Goal: Navigation & Orientation: Find specific page/section

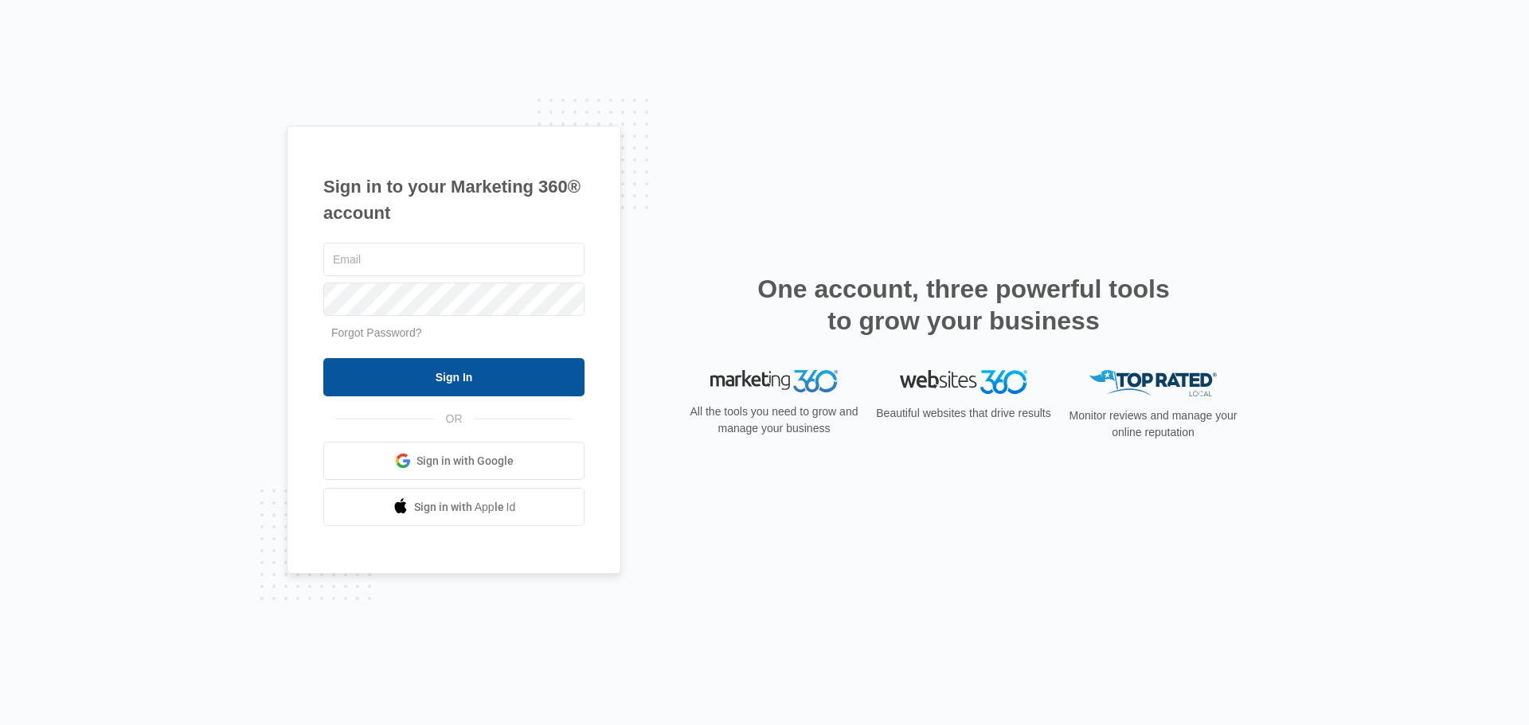
type input "[EMAIL_ADDRESS][DOMAIN_NAME]"
click at [481, 374] on input "Sign In" at bounding box center [453, 377] width 261 height 38
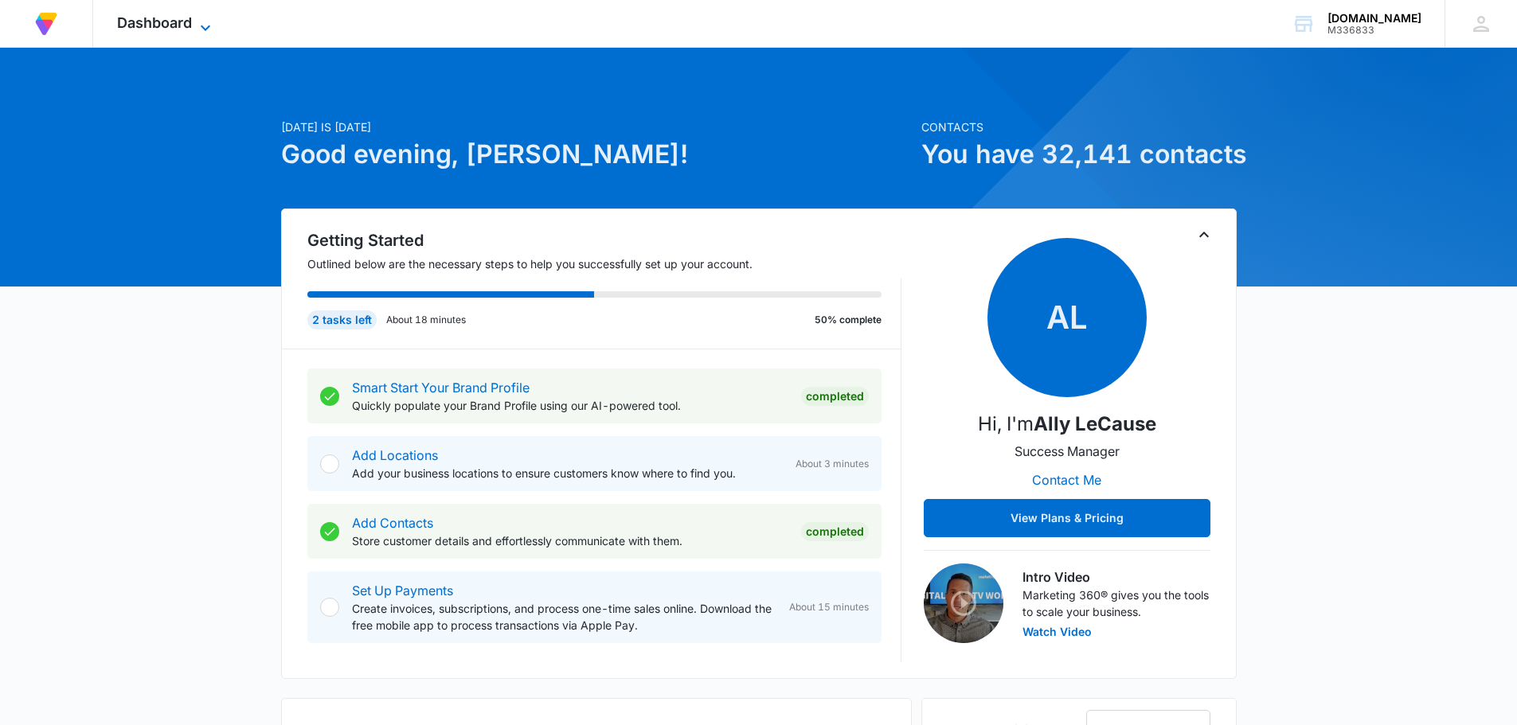
click at [209, 25] on icon at bounding box center [205, 27] width 19 height 19
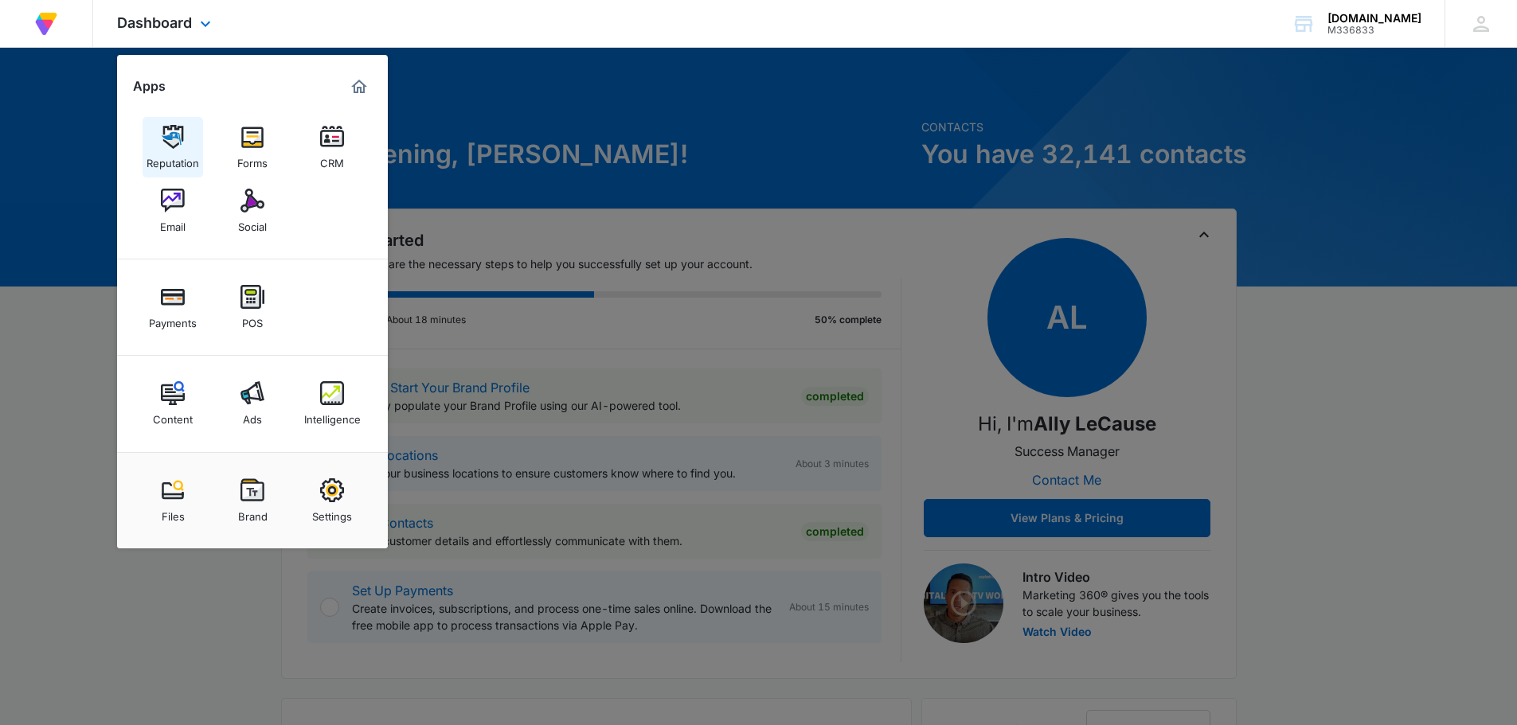
click at [170, 147] on img at bounding box center [173, 137] width 24 height 24
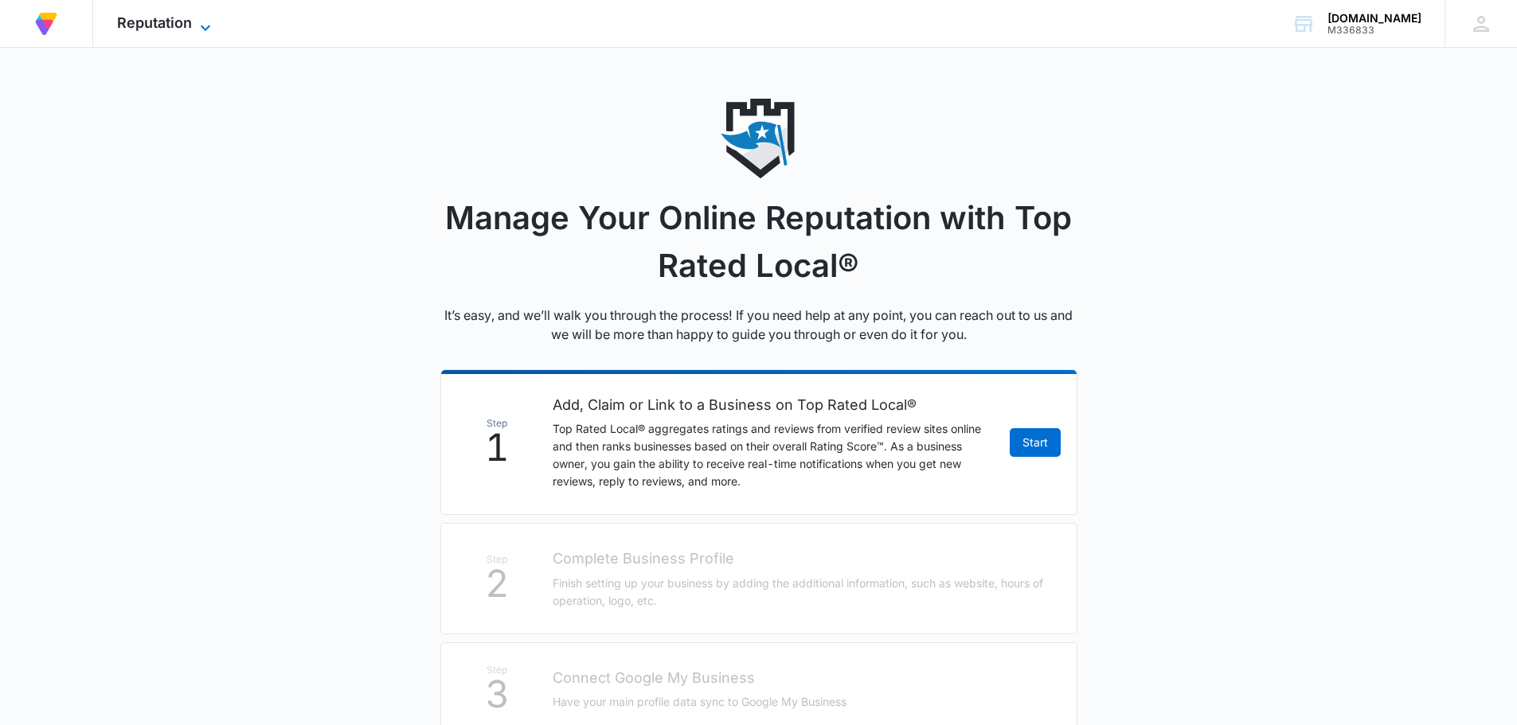
click at [205, 30] on icon at bounding box center [205, 27] width 19 height 19
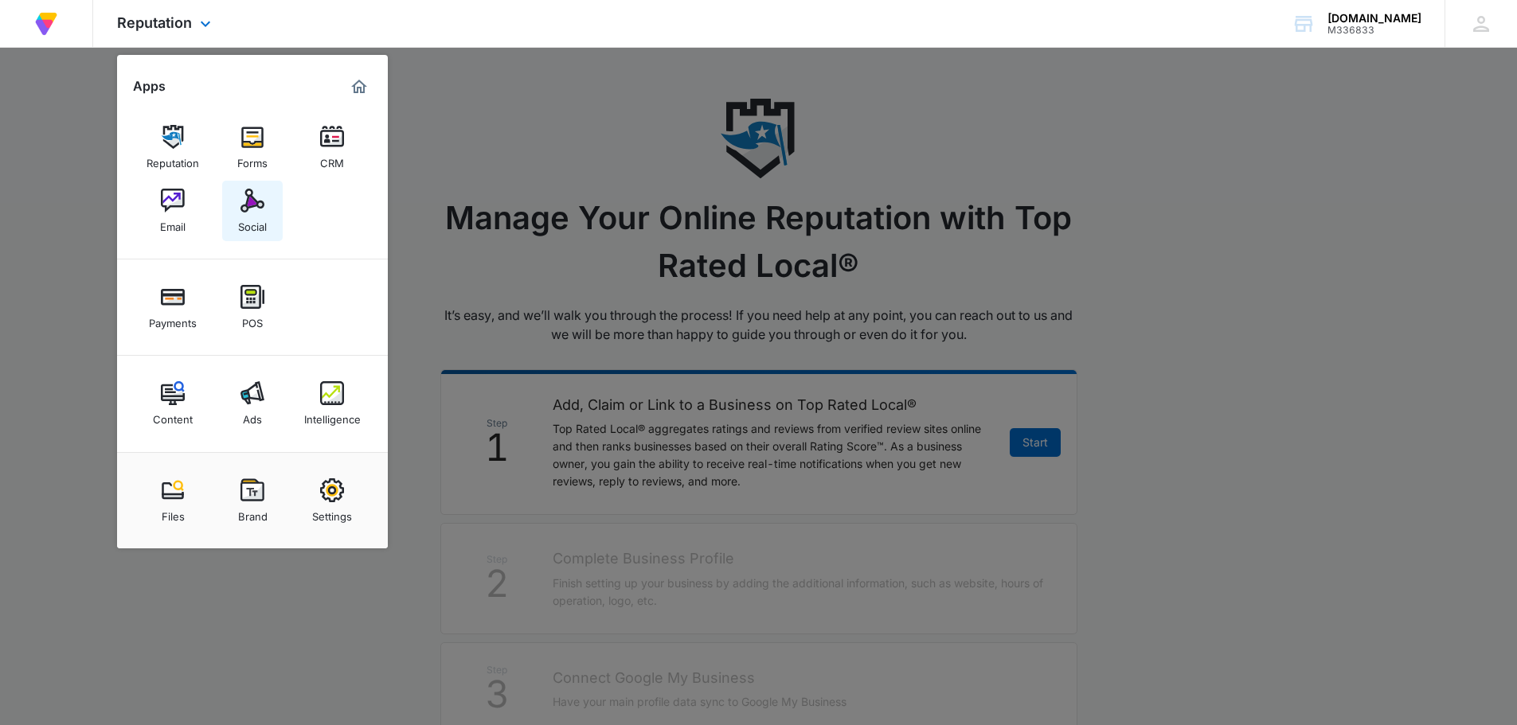
click at [248, 203] on img at bounding box center [252, 201] width 24 height 24
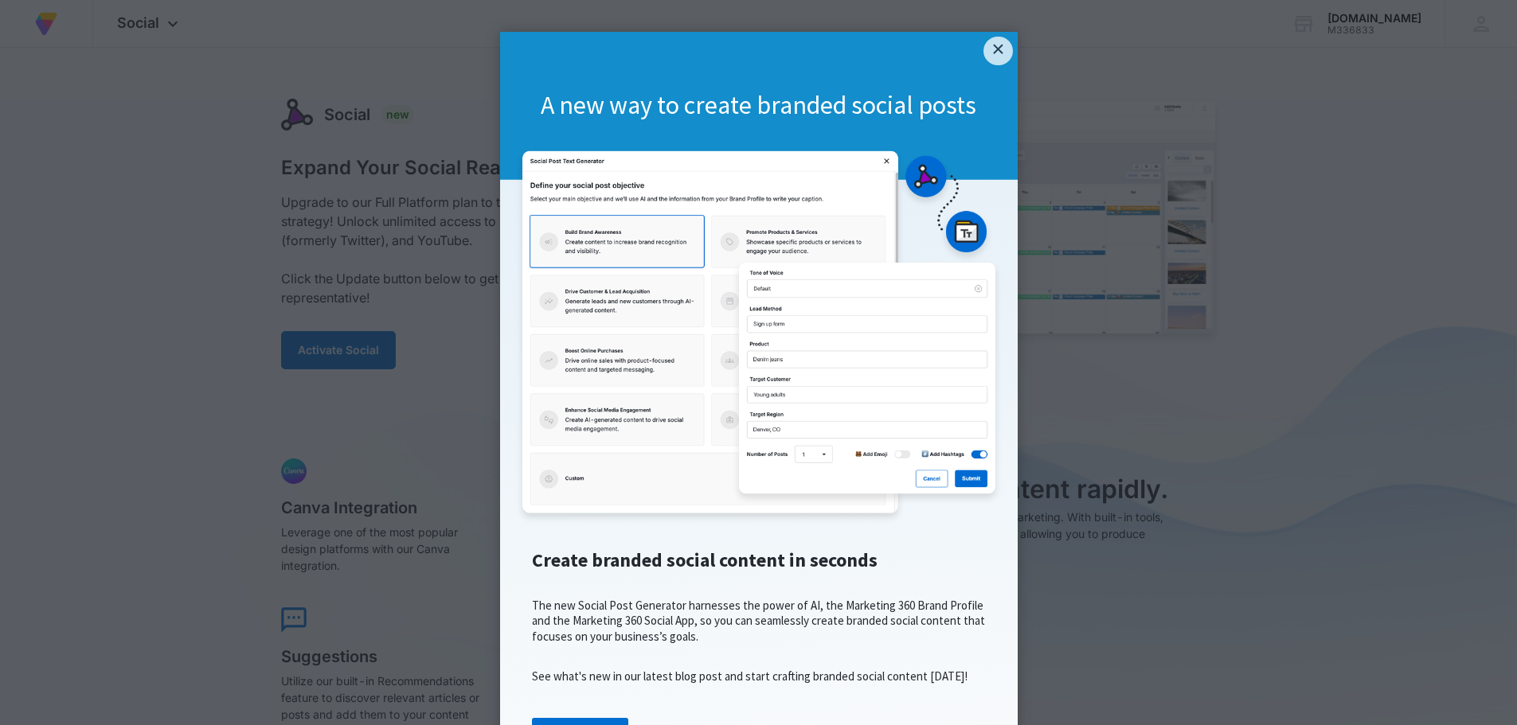
click at [1007, 45] on div "A new way to create branded social posts" at bounding box center [759, 106] width 518 height 148
click at [994, 49] on link "×" at bounding box center [997, 51] width 29 height 29
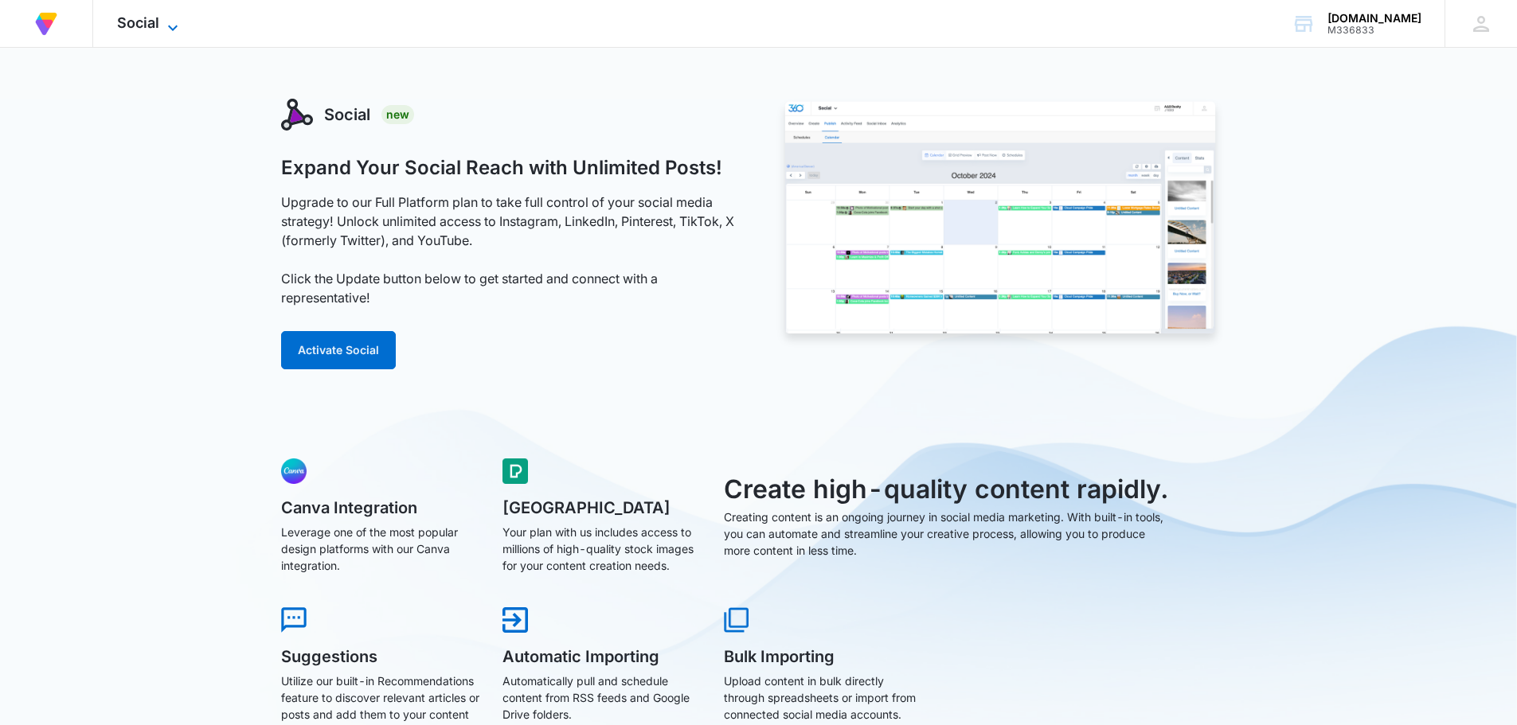
click at [175, 30] on icon at bounding box center [172, 27] width 19 height 19
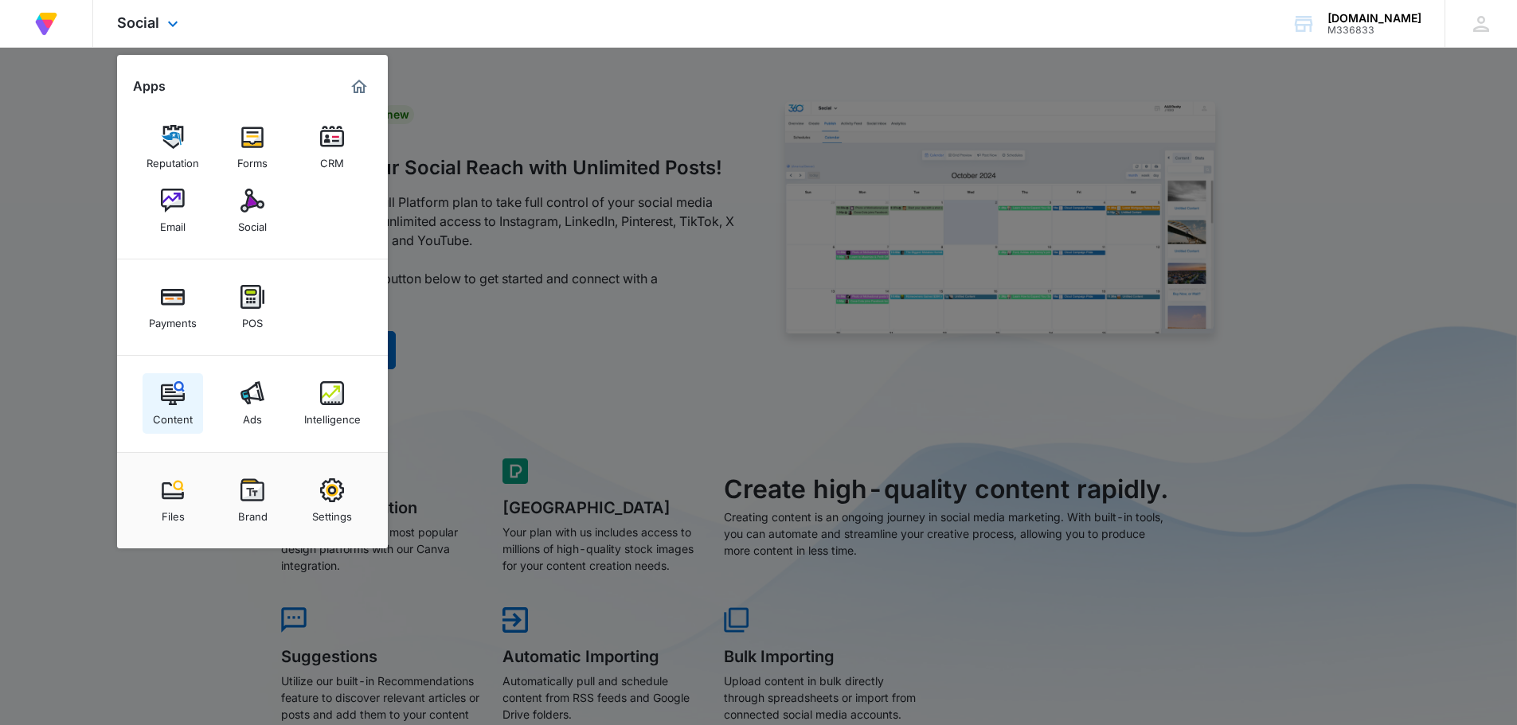
click at [174, 381] on img at bounding box center [173, 393] width 24 height 24
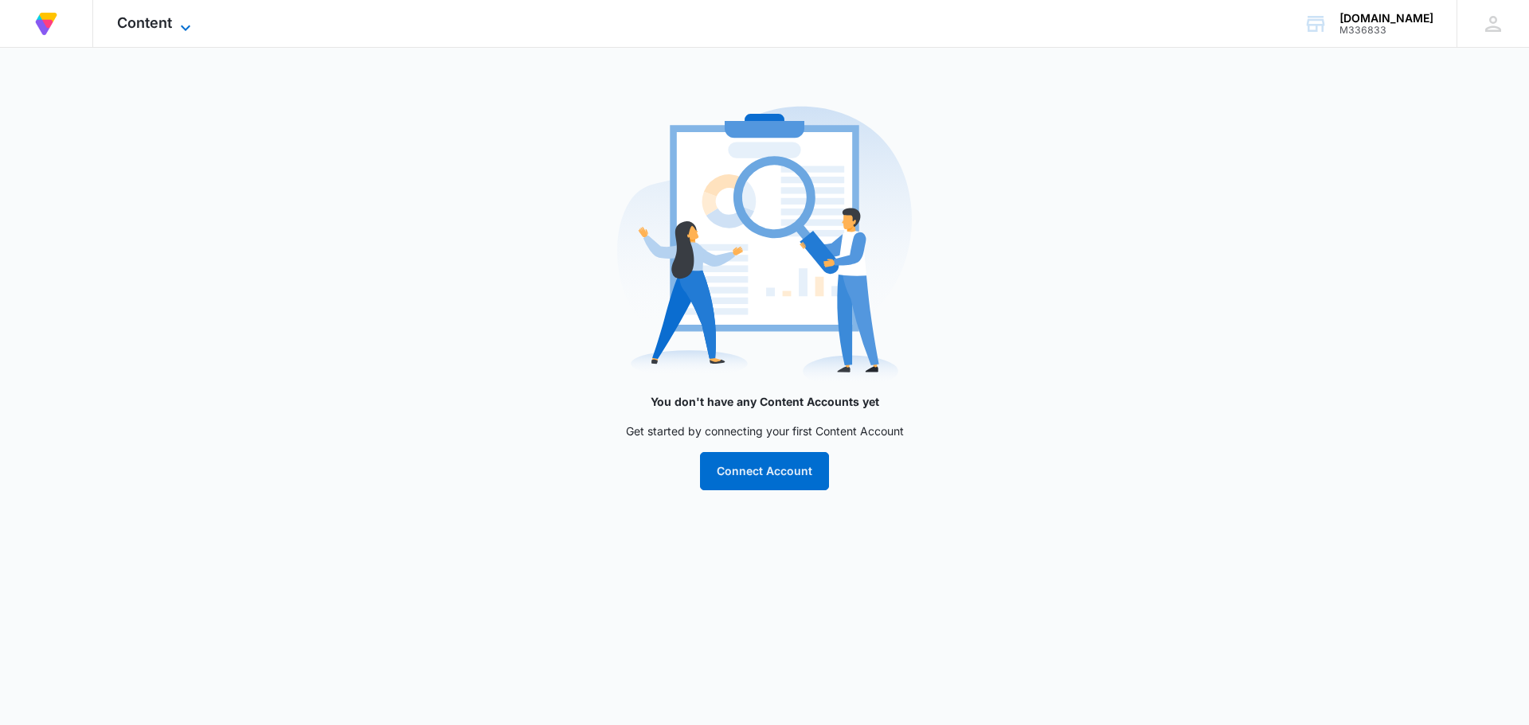
click at [186, 22] on icon at bounding box center [185, 27] width 19 height 19
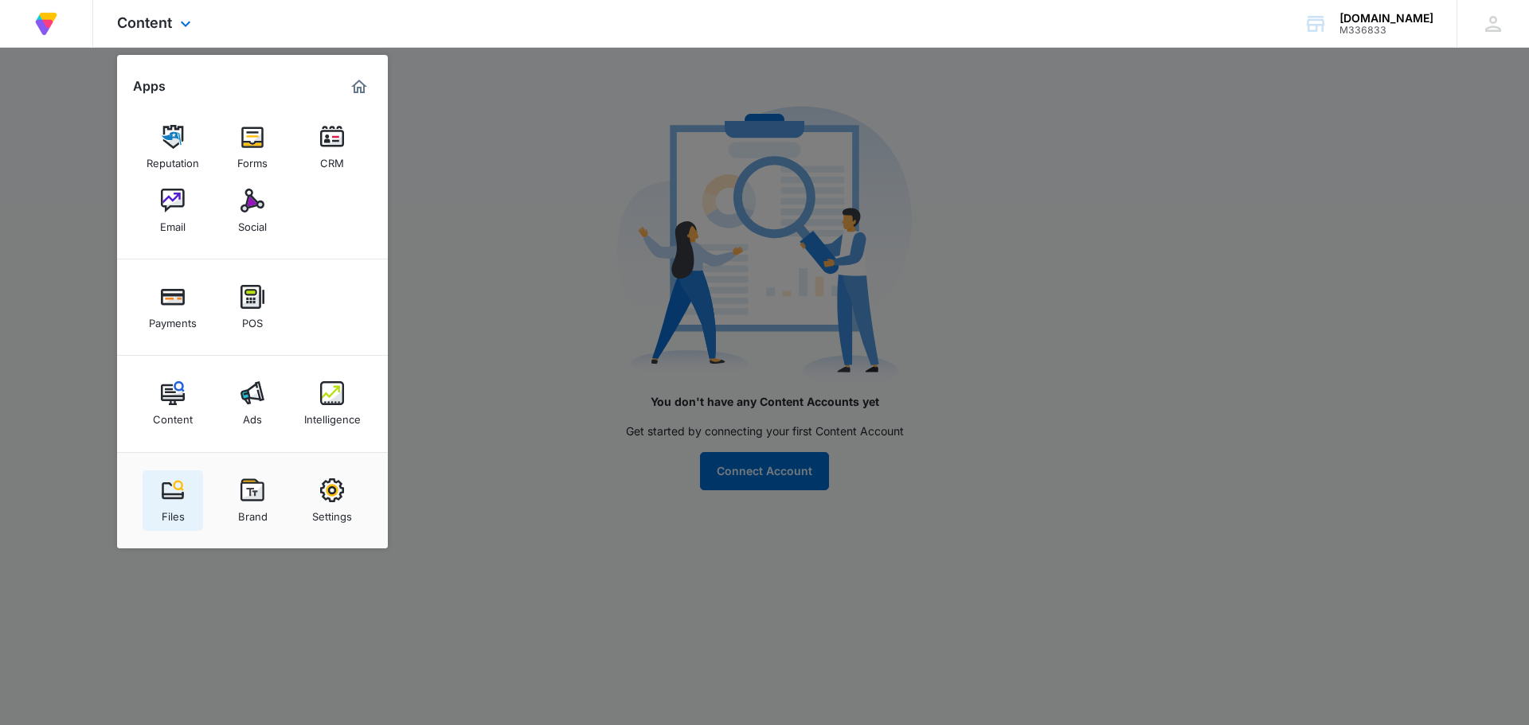
click at [179, 485] on img at bounding box center [173, 491] width 24 height 24
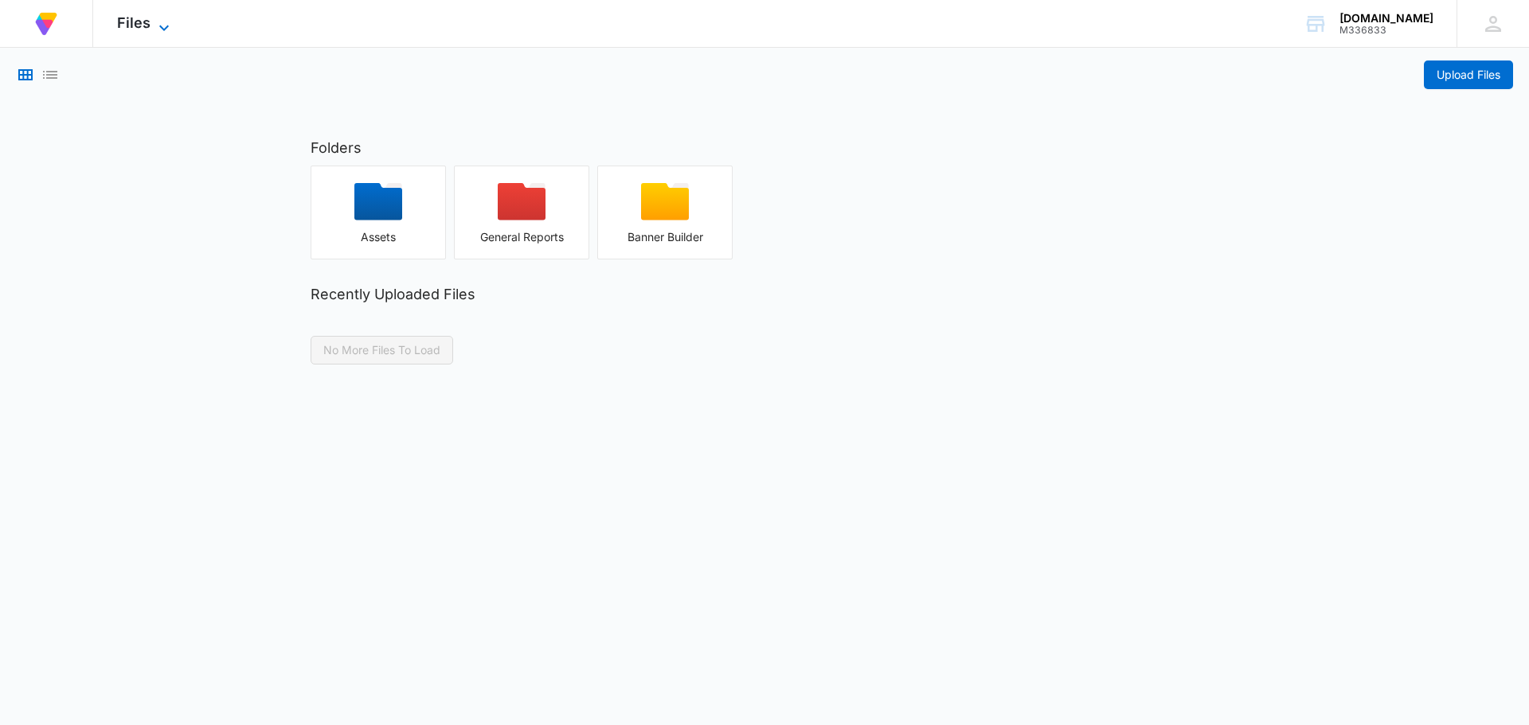
click at [162, 26] on icon at bounding box center [163, 27] width 19 height 19
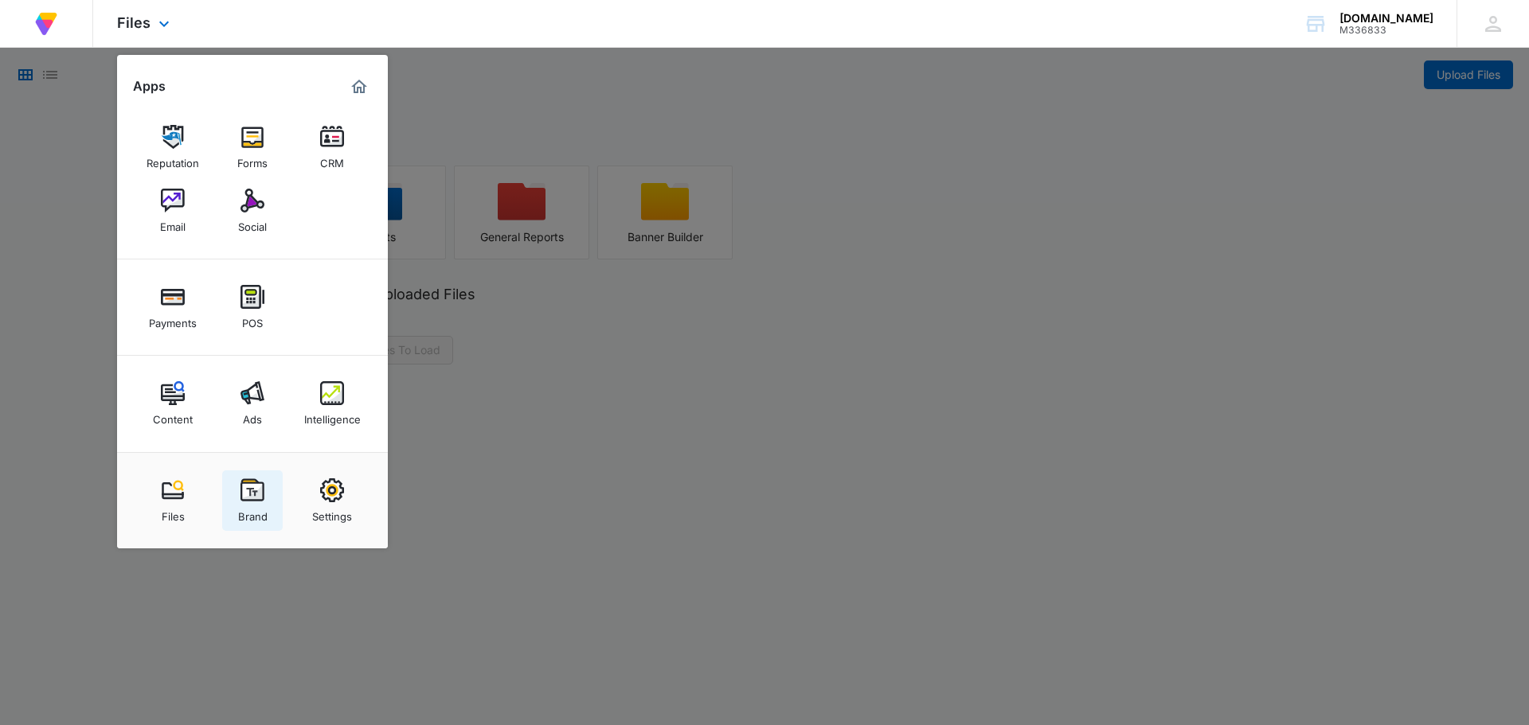
click at [253, 494] on img at bounding box center [252, 491] width 24 height 24
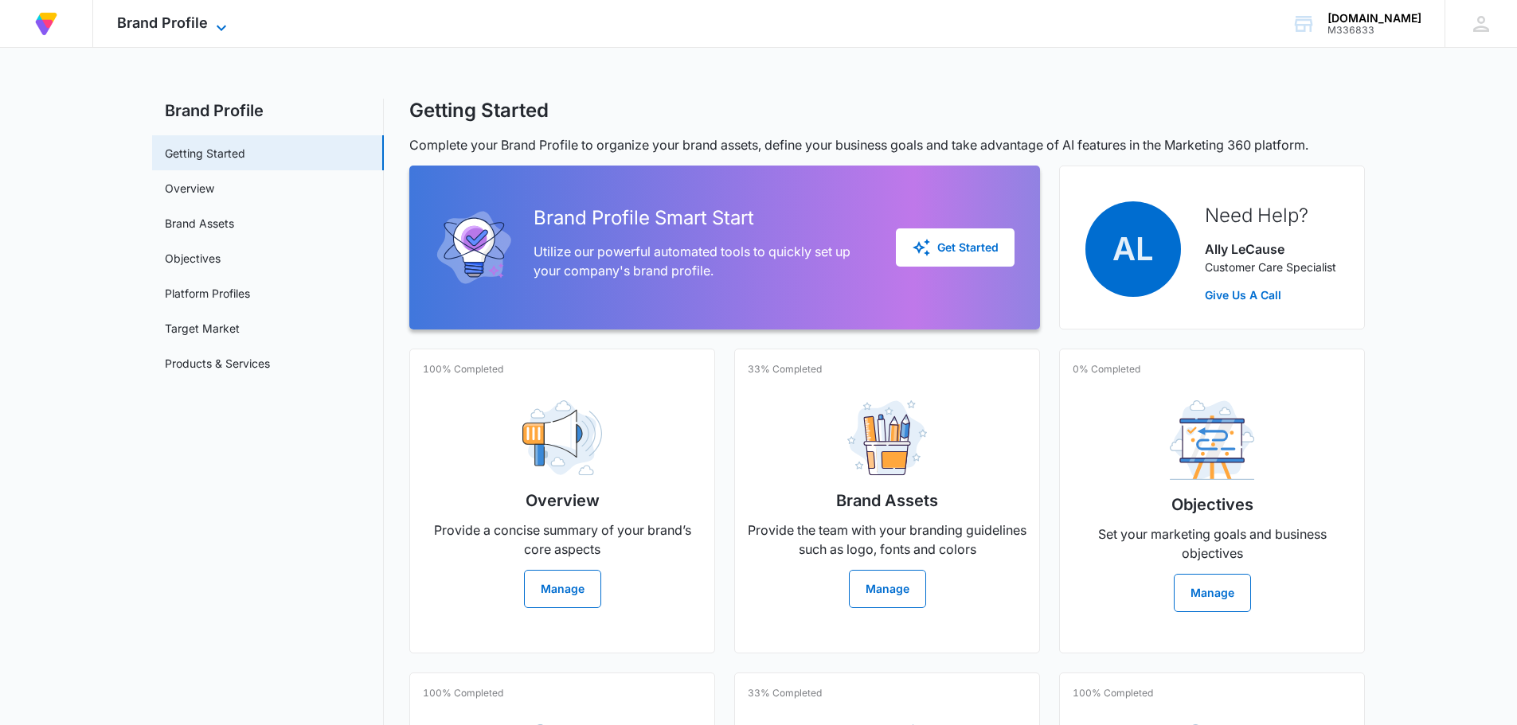
click at [213, 30] on icon at bounding box center [221, 27] width 19 height 19
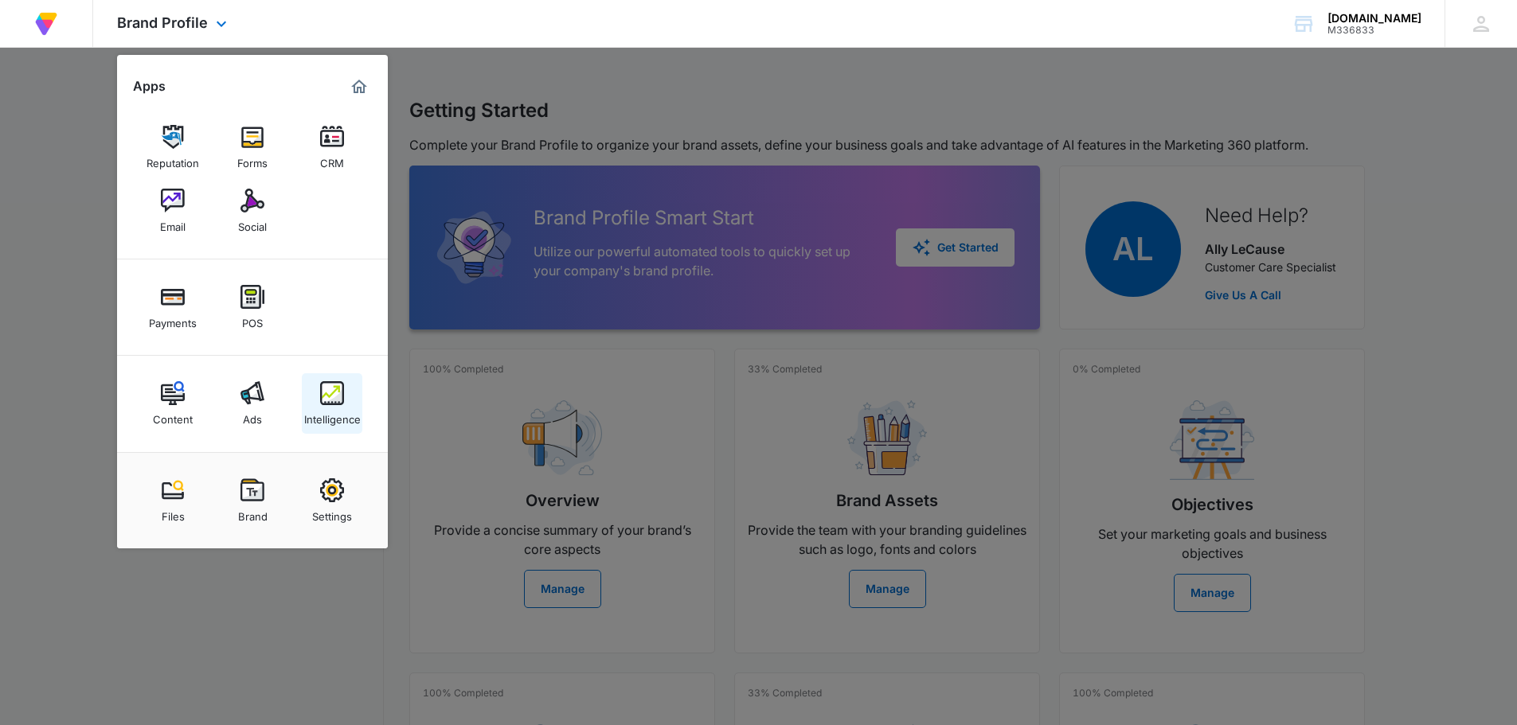
click at [322, 400] on img at bounding box center [332, 393] width 24 height 24
